Goal: Information Seeking & Learning: Learn about a topic

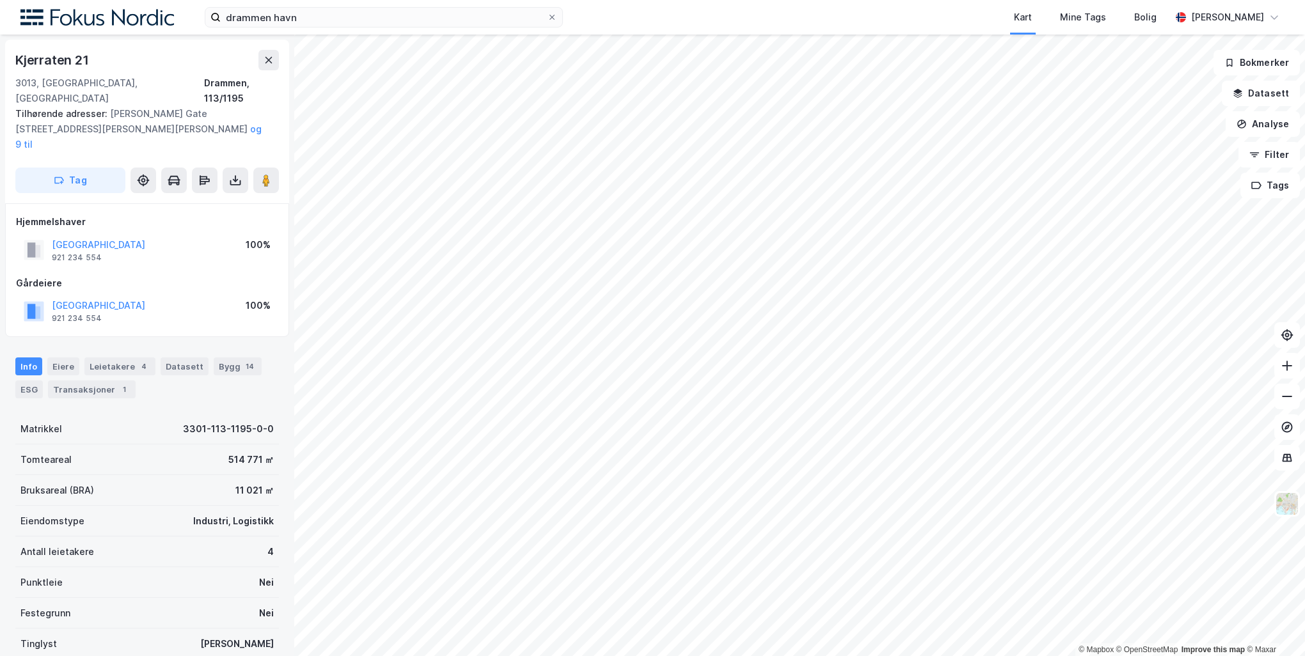
click at [646, 316] on div "© Mapbox © OpenStreetMap Improve this map © Maxar [STREET_ADDRESS] Tilhørende a…" at bounding box center [652, 346] width 1305 height 622
drag, startPoint x: 276, startPoint y: 145, endPoint x: 284, endPoint y: 179, distance: 34.8
click at [284, 179] on div "Kjerraten 21 [GEOGRAPHIC_DATA], 113/1195 Tilhørende adresser: [PERSON_NAME] Gat…" at bounding box center [147, 346] width 294 height 622
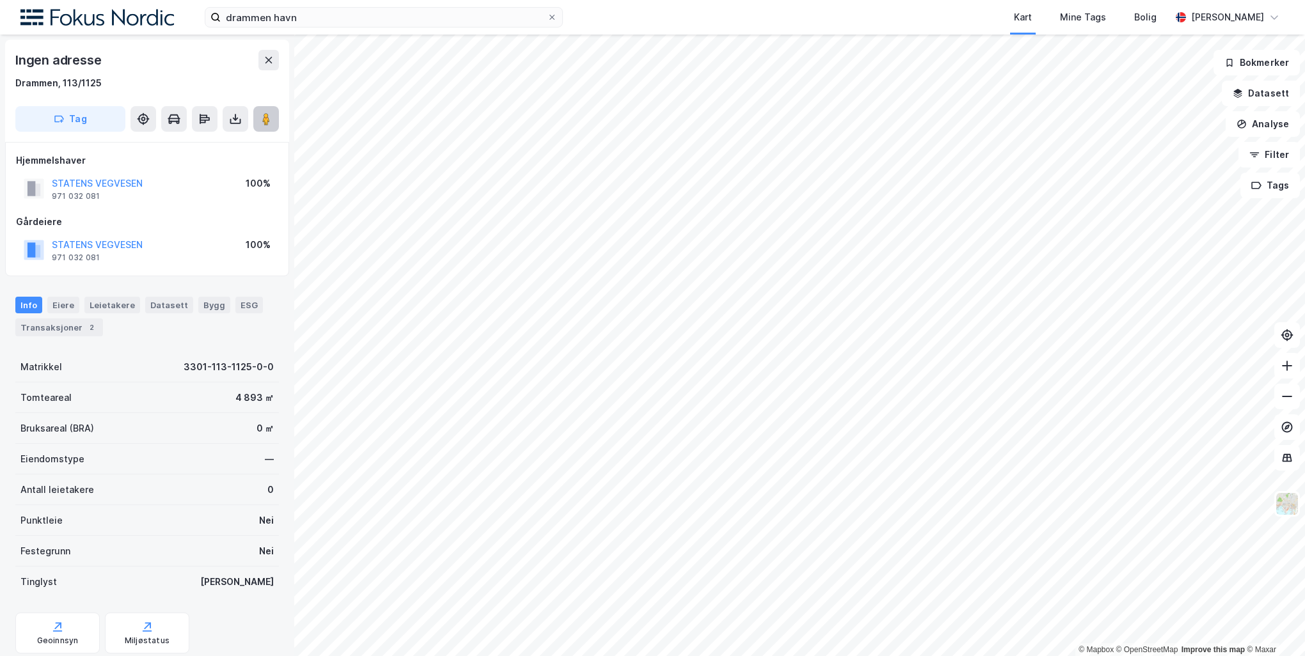
click at [261, 125] on icon at bounding box center [266, 119] width 13 height 13
